Goal: Navigation & Orientation: Find specific page/section

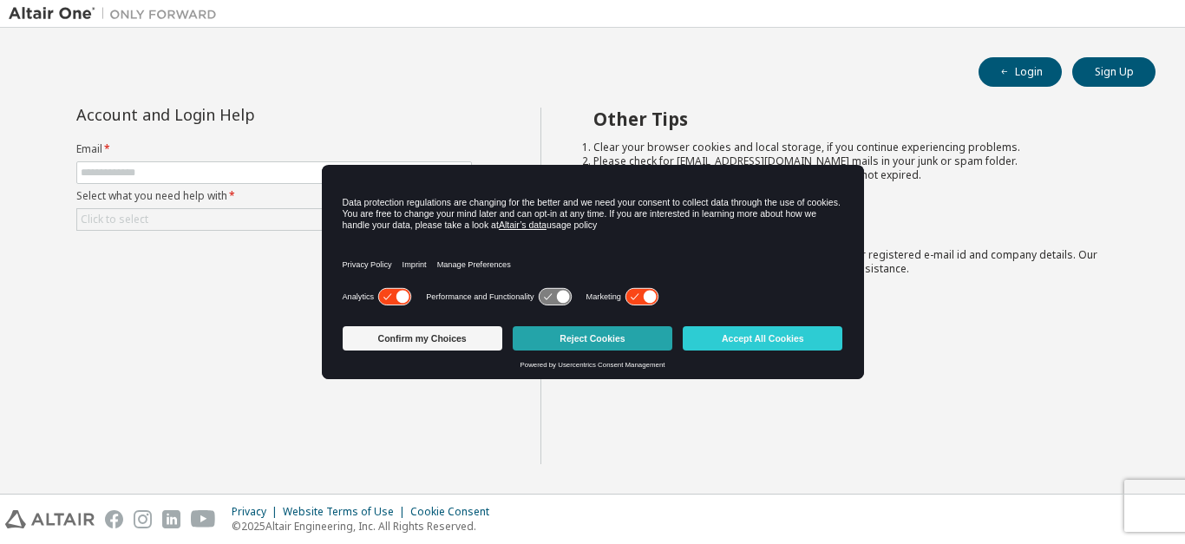
click at [612, 342] on button "Reject Cookies" at bounding box center [593, 338] width 160 height 24
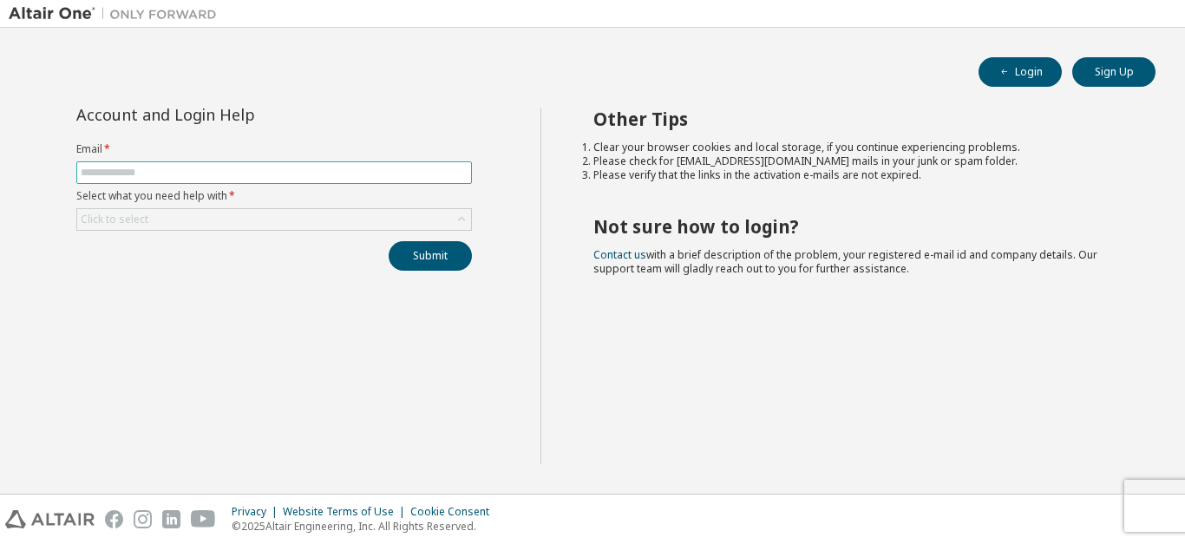
click at [191, 174] on input "text" at bounding box center [274, 173] width 387 height 14
type input "**********"
click at [204, 214] on div "Click to select" at bounding box center [274, 219] width 394 height 21
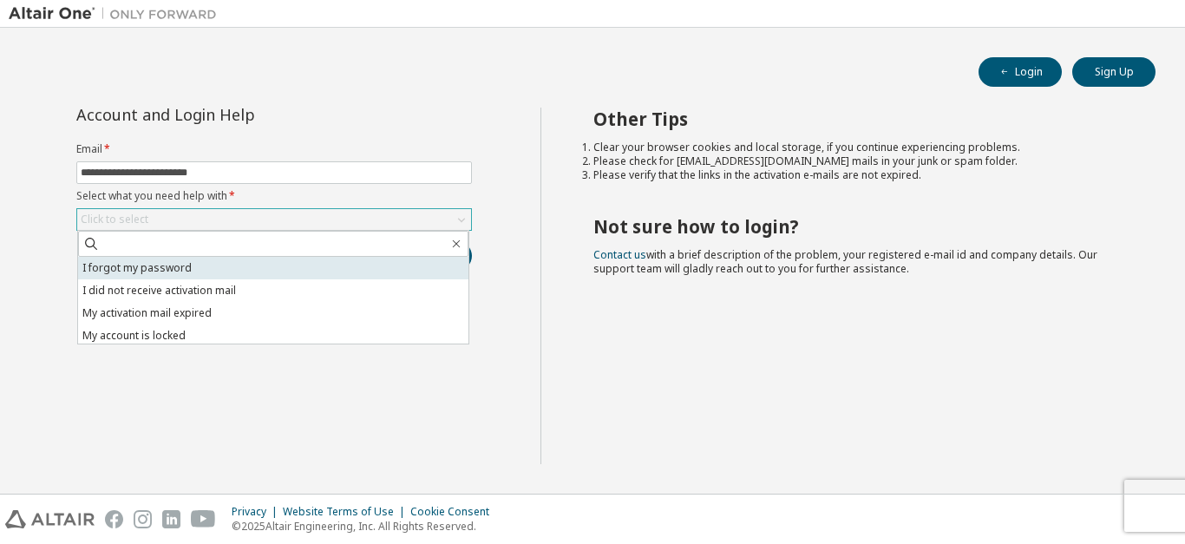
click at [153, 265] on li "I forgot my password" at bounding box center [273, 268] width 390 height 23
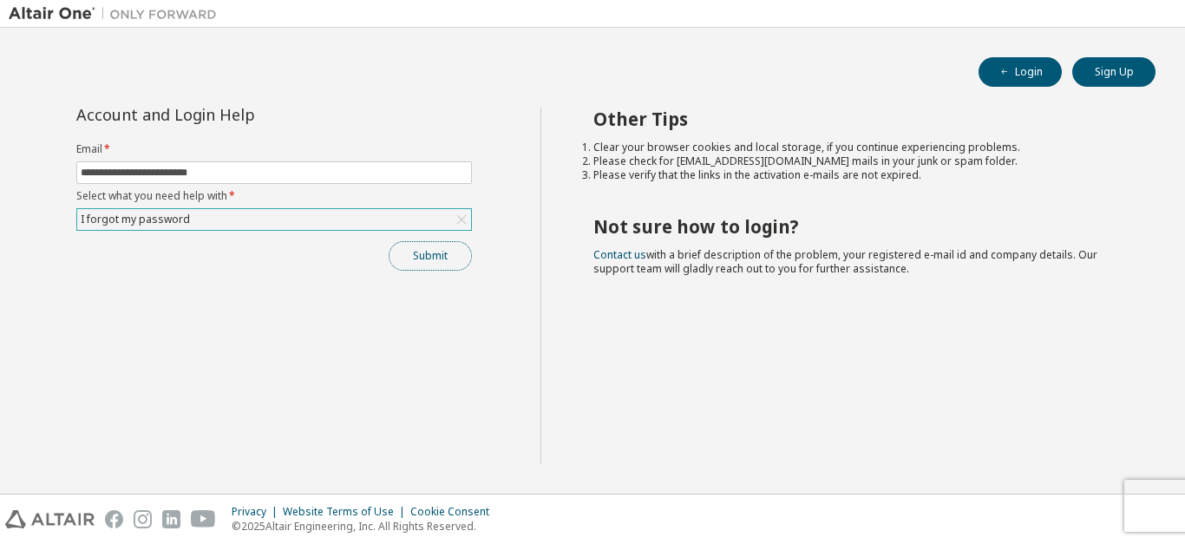
click at [390, 252] on button "Submit" at bounding box center [430, 255] width 83 height 29
click at [1023, 69] on button "Login" at bounding box center [1020, 71] width 83 height 29
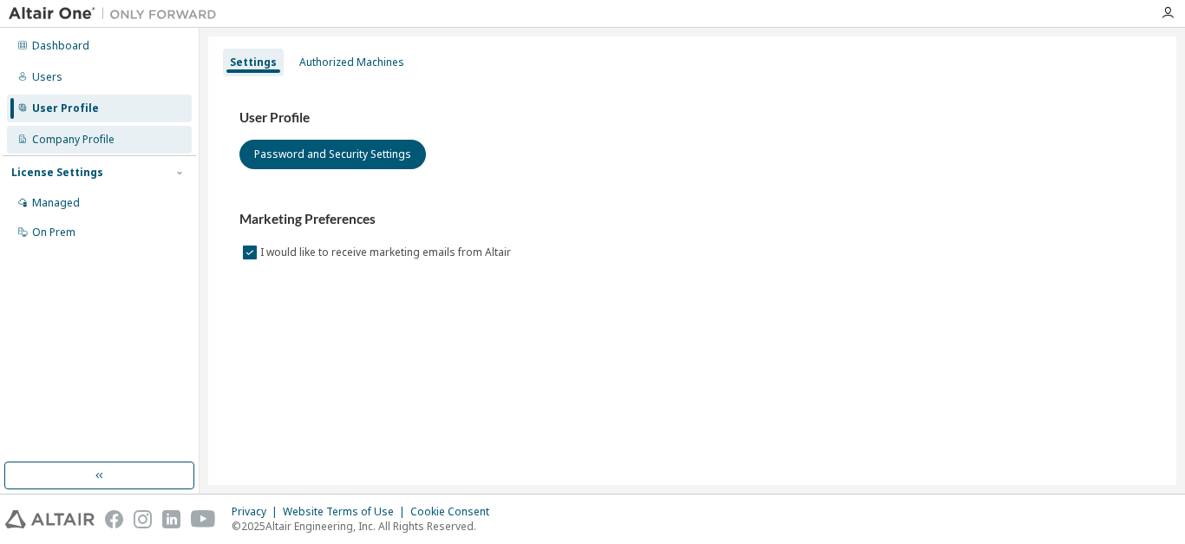
click at [101, 140] on div "Company Profile" at bounding box center [73, 140] width 82 height 14
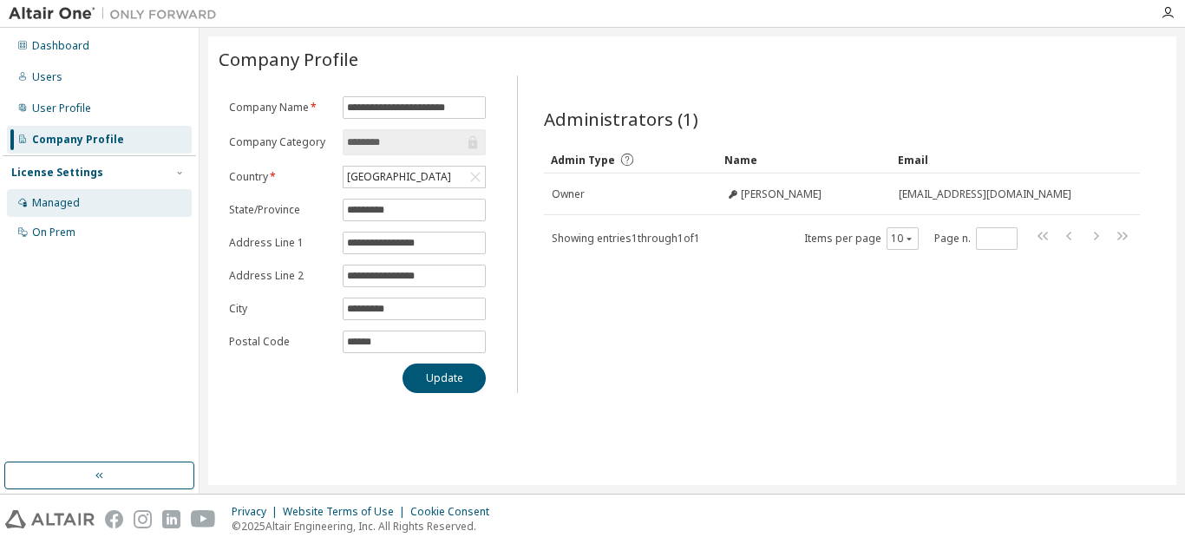
click at [99, 201] on div "Managed" at bounding box center [99, 203] width 185 height 28
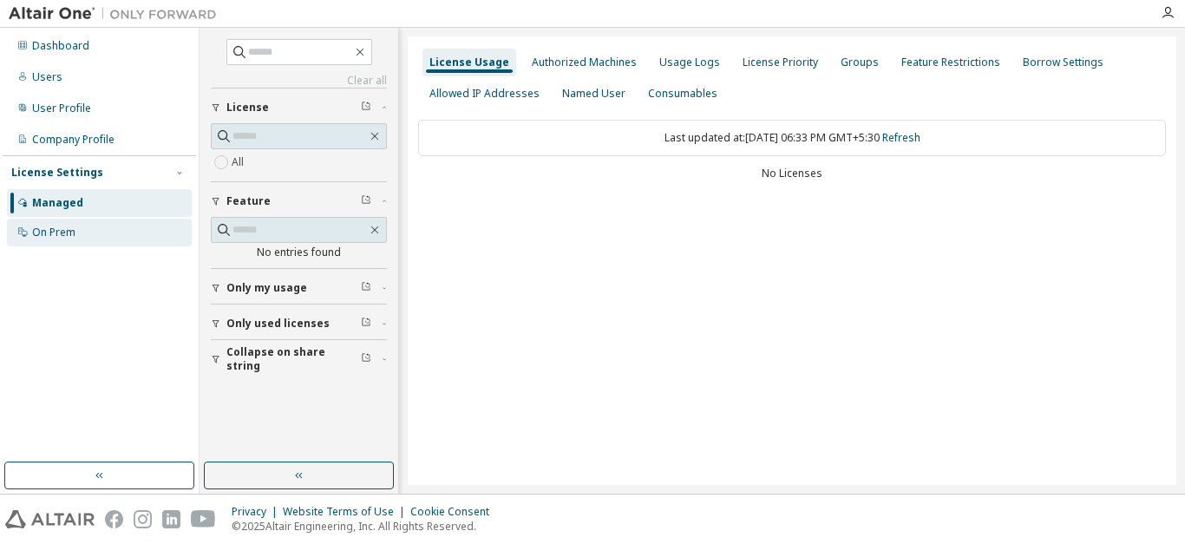
click at [105, 241] on div "On Prem" at bounding box center [99, 233] width 185 height 28
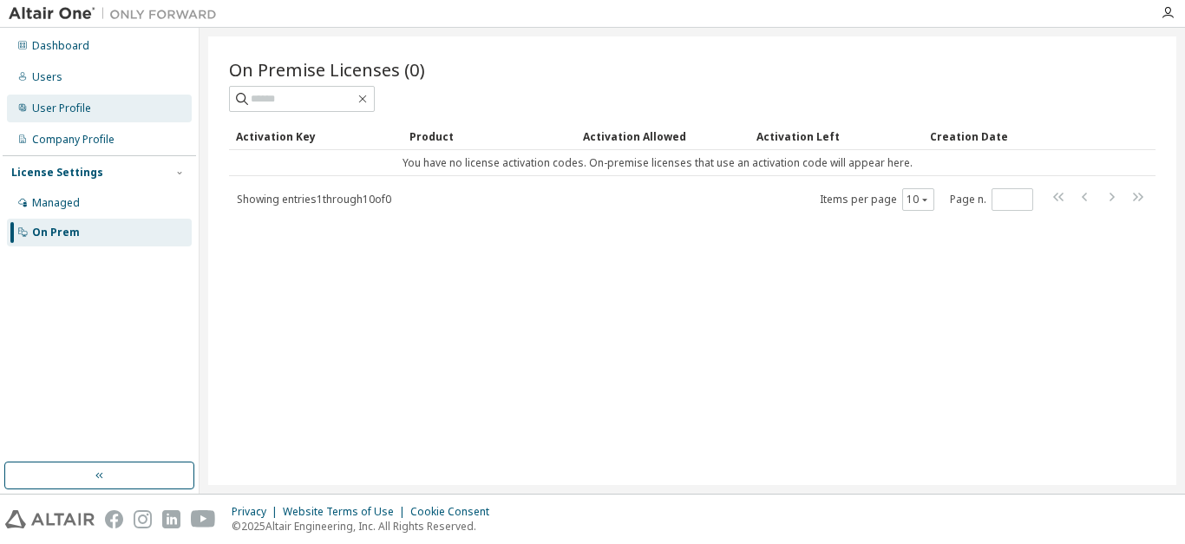
click at [158, 120] on div "User Profile" at bounding box center [99, 109] width 185 height 28
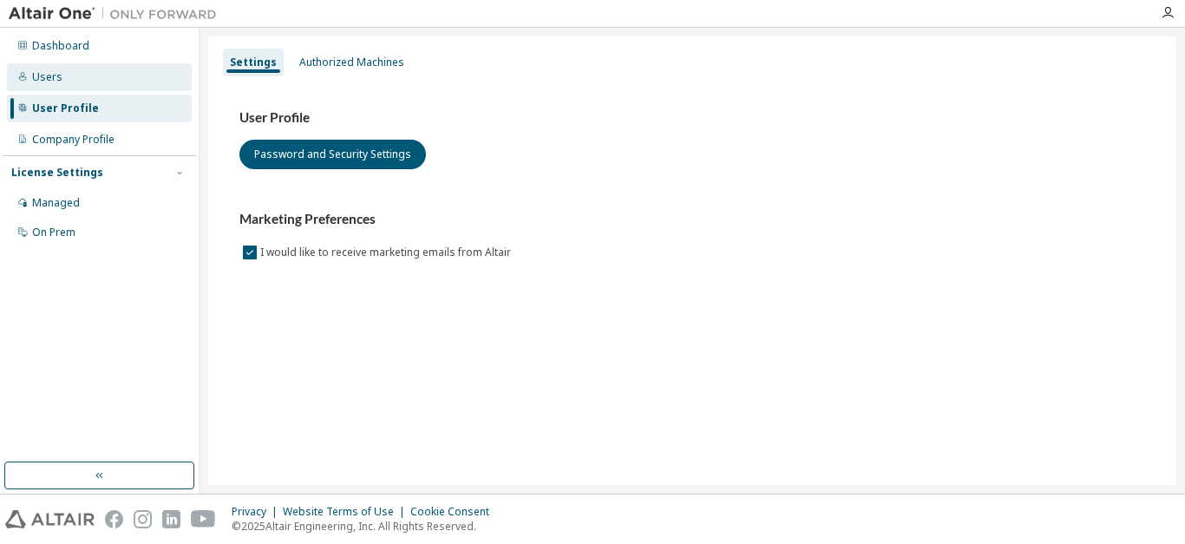
click at [128, 82] on div "Users" at bounding box center [99, 77] width 185 height 28
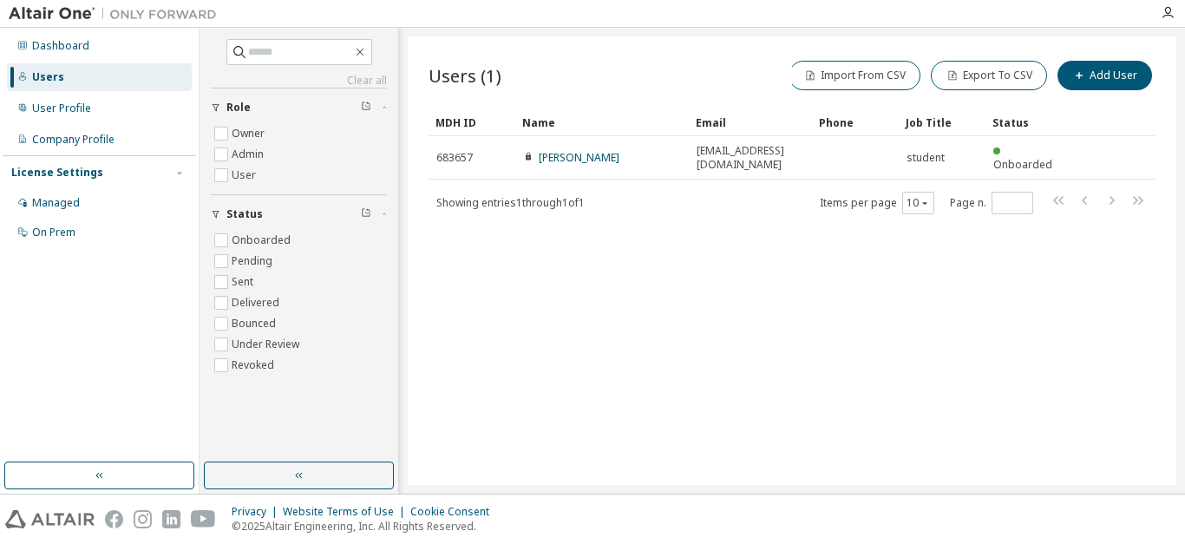
click at [128, 82] on div "Users" at bounding box center [99, 77] width 185 height 28
click at [78, 46] on div "Dashboard" at bounding box center [60, 46] width 57 height 14
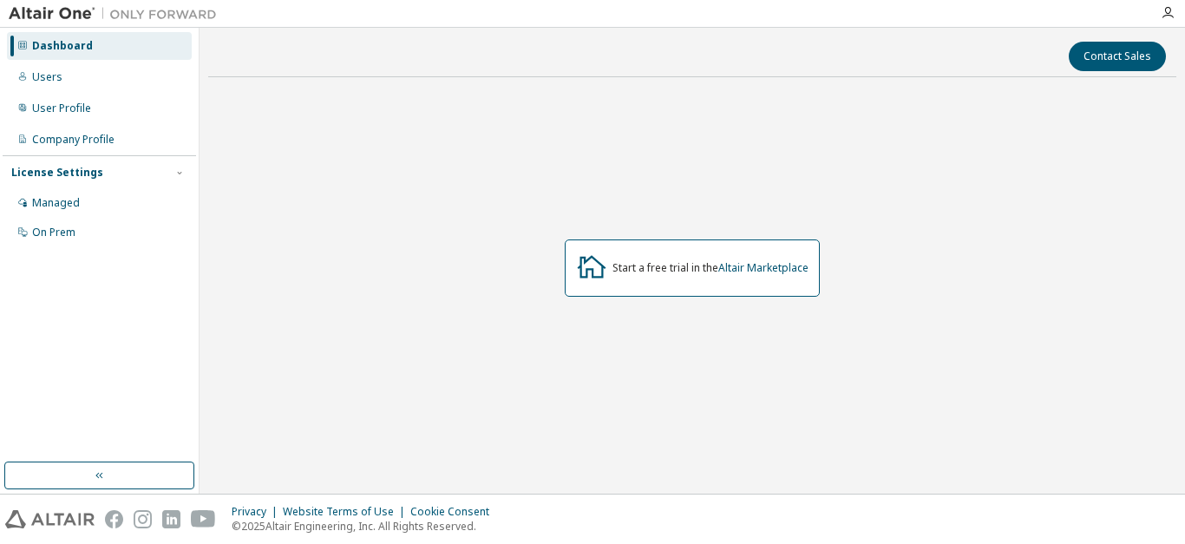
click at [38, 14] on img at bounding box center [117, 13] width 217 height 17
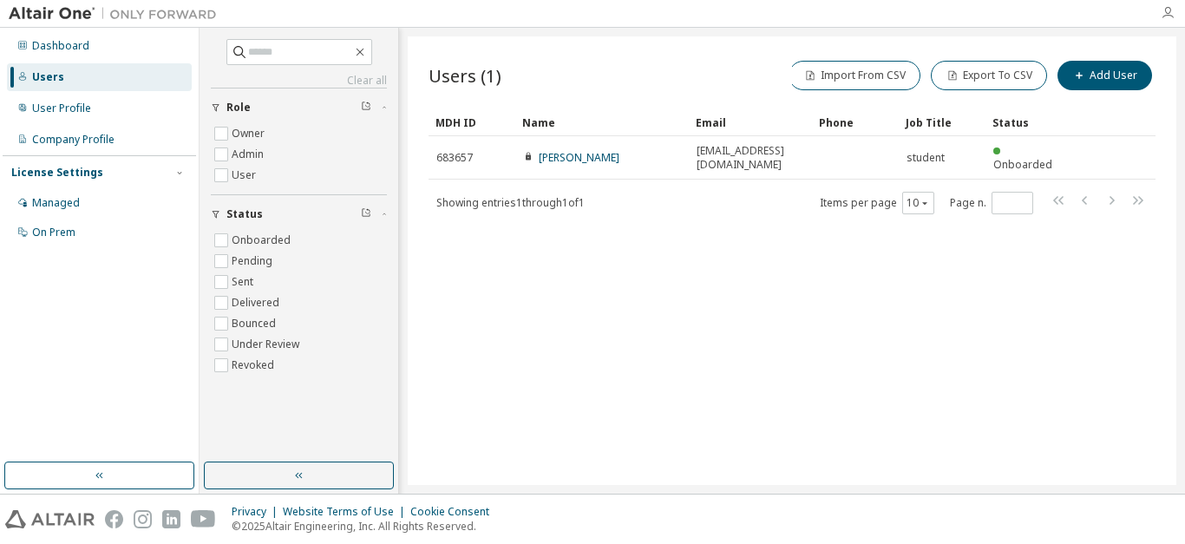
click at [1169, 15] on icon "button" at bounding box center [1168, 13] width 14 height 14
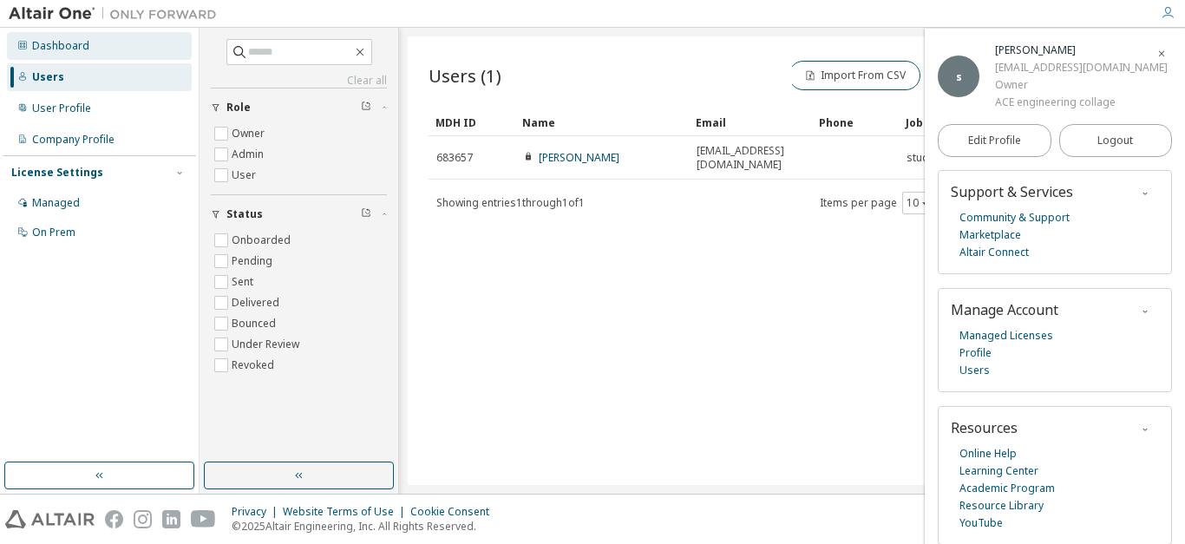
click at [25, 51] on div at bounding box center [22, 46] width 10 height 14
